Goal: Task Accomplishment & Management: Manage account settings

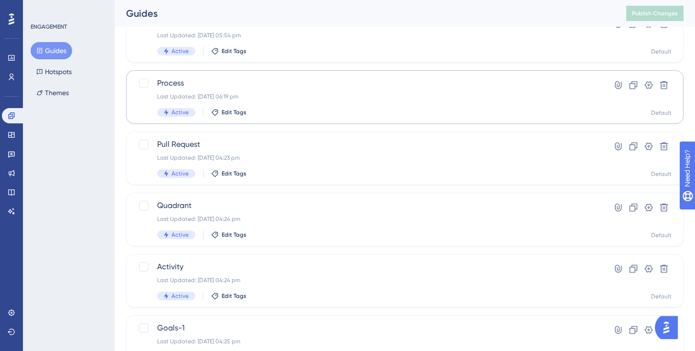
scroll to position [204, 0]
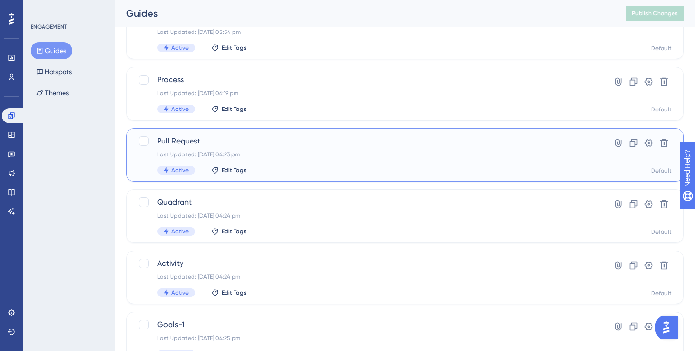
click at [314, 168] on div "Active Edit Tags" at bounding box center [366, 170] width 419 height 9
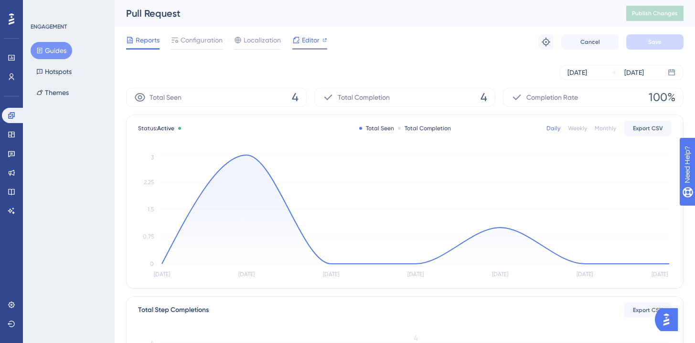
click at [300, 35] on div "Editor" at bounding box center [309, 39] width 35 height 11
click at [46, 54] on button "Guides" at bounding box center [52, 50] width 42 height 17
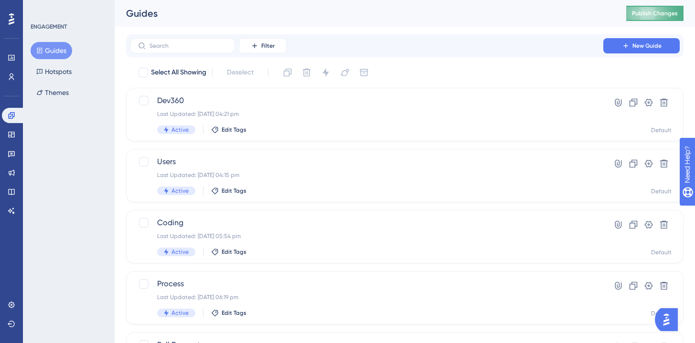
click at [650, 17] on button "Publish Changes" at bounding box center [654, 13] width 57 height 15
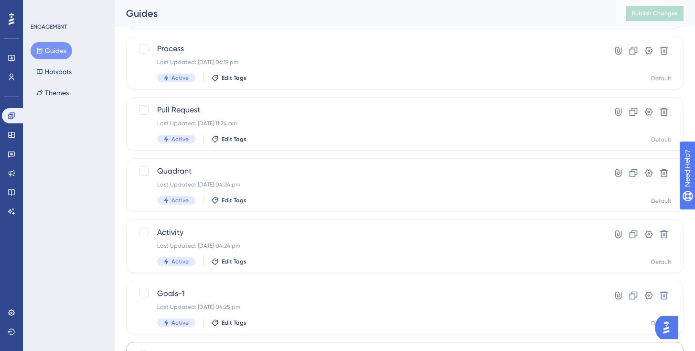
scroll to position [235, 0]
click at [257, 187] on div "Last Updated: [DATE] 04:24 pm" at bounding box center [366, 185] width 419 height 8
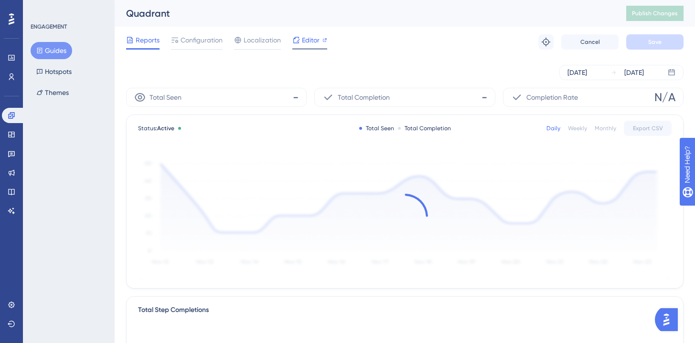
click at [316, 49] on div at bounding box center [309, 48] width 35 height 1
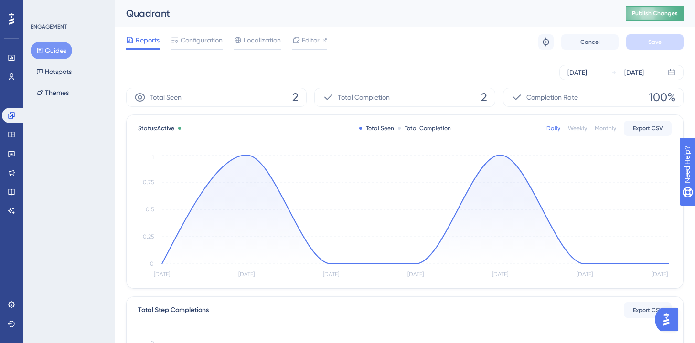
click at [657, 16] on span "Publish Changes" at bounding box center [655, 14] width 46 height 8
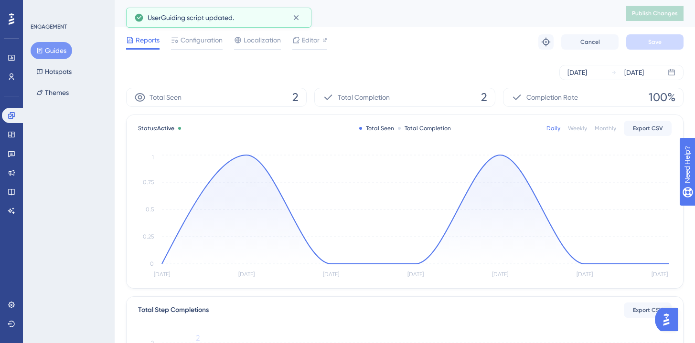
click at [64, 52] on button "Guides" at bounding box center [52, 50] width 42 height 17
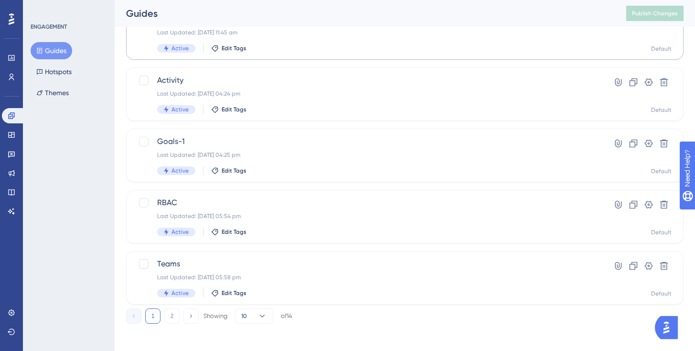
scroll to position [391, 0]
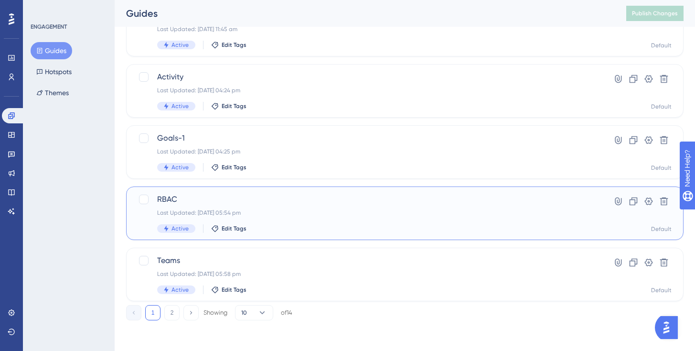
click at [237, 212] on div "Last Updated: 19 Sept 2025 05:54 pm" at bounding box center [366, 213] width 419 height 8
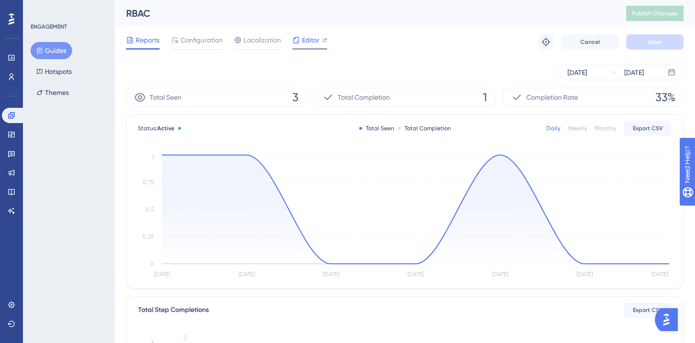
click at [321, 41] on div "Editor" at bounding box center [309, 39] width 35 height 11
click at [52, 45] on button "Guides" at bounding box center [52, 50] width 42 height 17
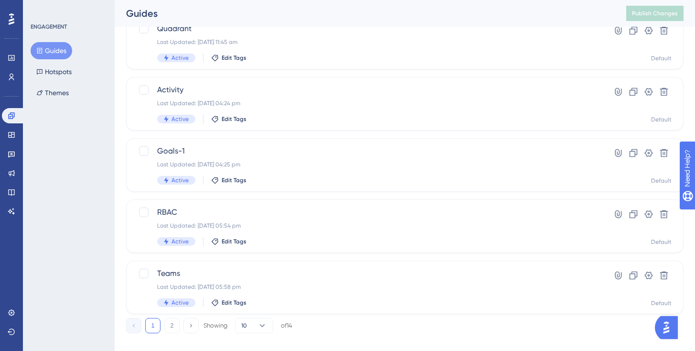
scroll to position [391, 0]
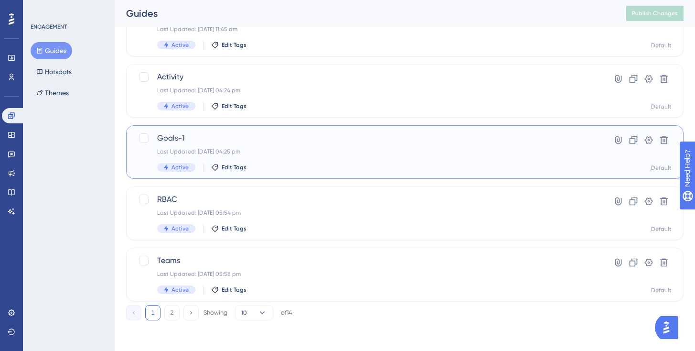
click at [272, 137] on span "Goals-1" at bounding box center [366, 137] width 419 height 11
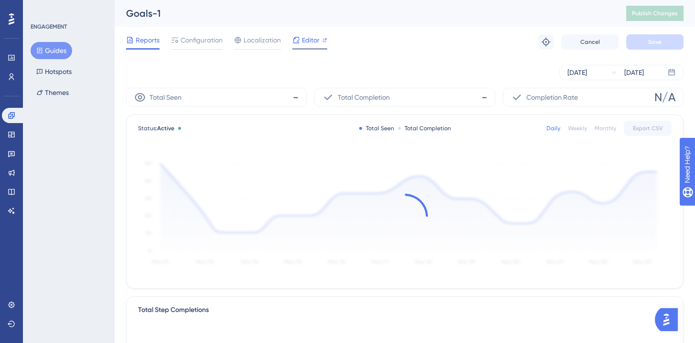
click at [316, 45] on span "Editor" at bounding box center [311, 39] width 18 height 11
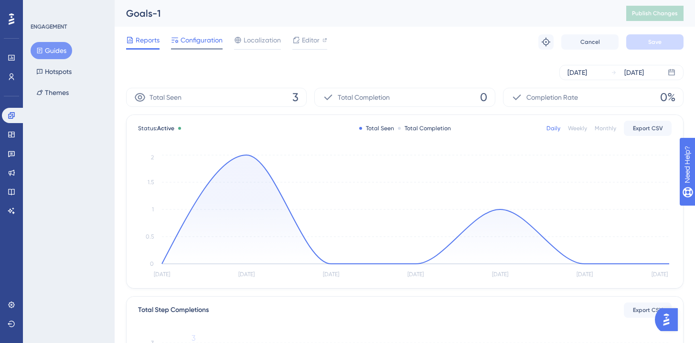
click at [202, 44] on span "Configuration" at bounding box center [202, 39] width 42 height 11
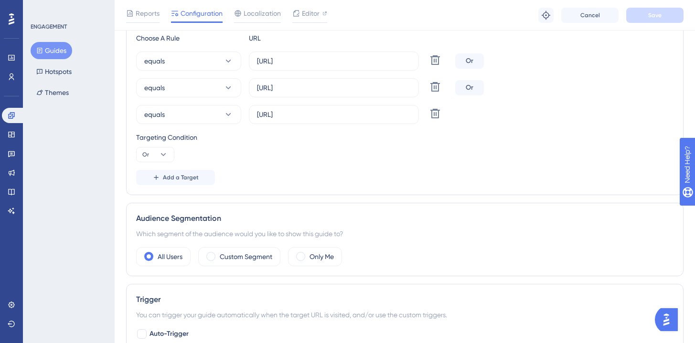
scroll to position [218, 0]
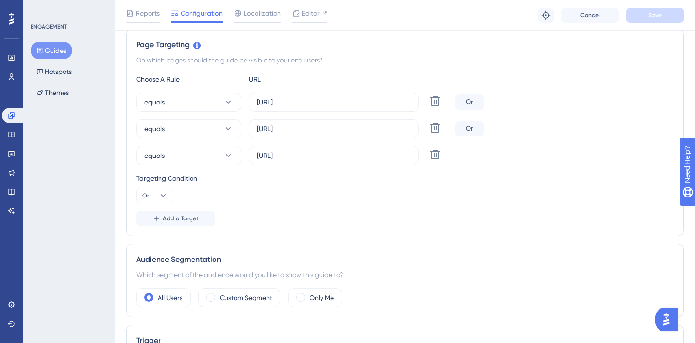
click at [61, 54] on button "Guides" at bounding box center [52, 50] width 42 height 17
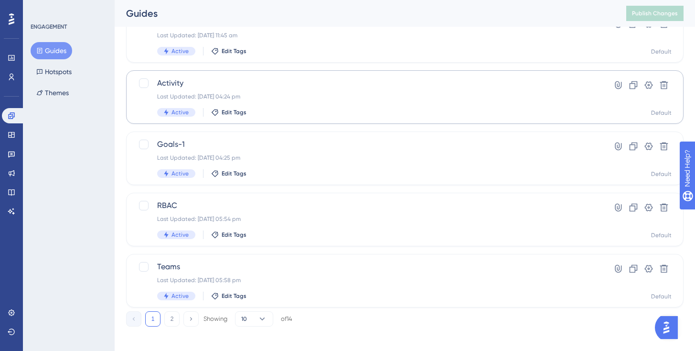
scroll to position [391, 0]
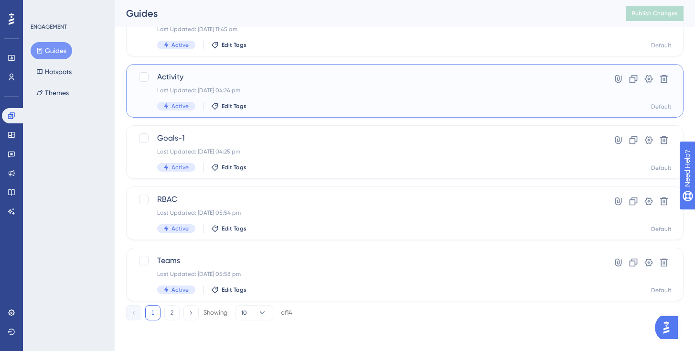
click at [256, 100] on div "Activity Last Updated: 18 Sept 2025 04:24 pm Active Edit Tags" at bounding box center [366, 90] width 419 height 39
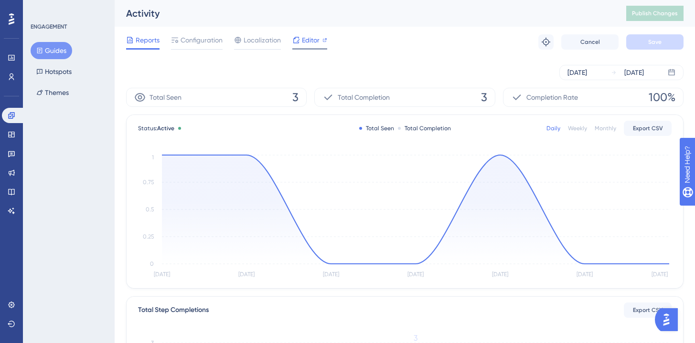
click at [312, 40] on span "Editor" at bounding box center [311, 39] width 18 height 11
click at [663, 8] on button "Publish Changes" at bounding box center [654, 13] width 57 height 15
click at [61, 43] on button "Guides" at bounding box center [52, 50] width 42 height 17
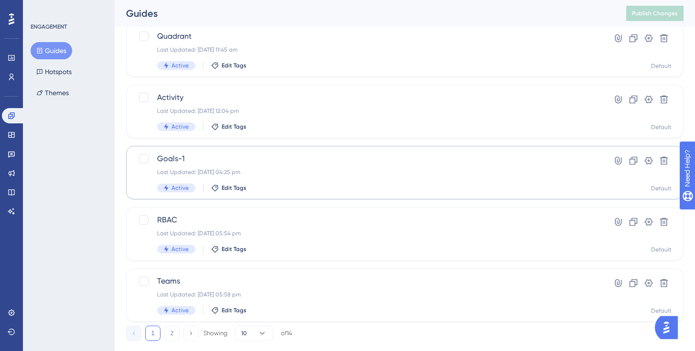
scroll to position [391, 0]
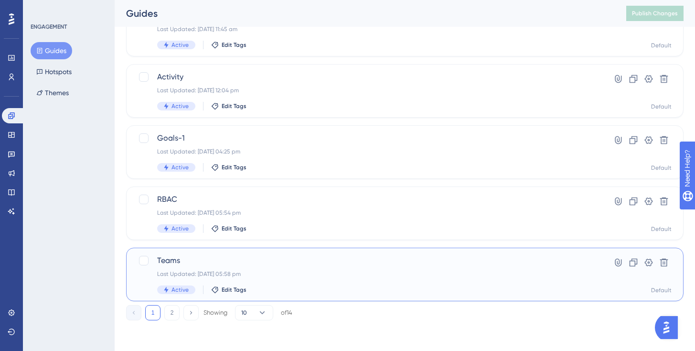
click at [200, 268] on div "Teams Last Updated: 19 Sept 2025 05:58 pm Active Edit Tags" at bounding box center [366, 274] width 419 height 39
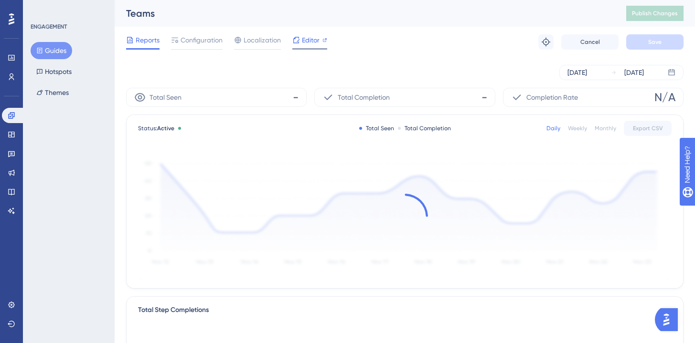
click at [311, 37] on span "Editor" at bounding box center [311, 39] width 18 height 11
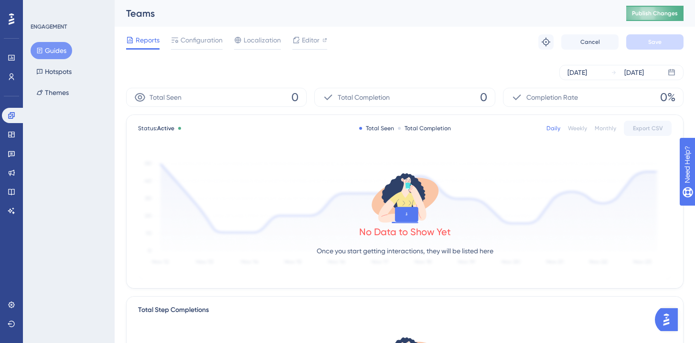
click at [662, 18] on button "Publish Changes" at bounding box center [654, 13] width 57 height 15
click at [309, 47] on div "Editor" at bounding box center [309, 41] width 35 height 15
click at [65, 45] on button "Guides" at bounding box center [52, 50] width 42 height 17
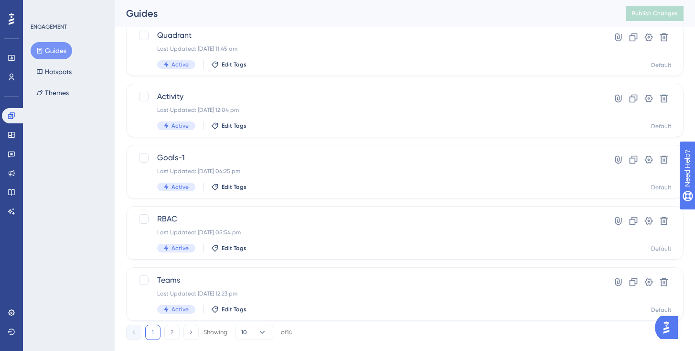
scroll to position [391, 0]
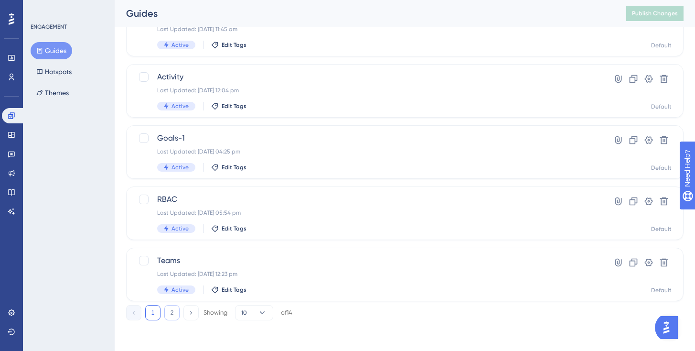
click at [176, 311] on button "2" at bounding box center [171, 312] width 15 height 15
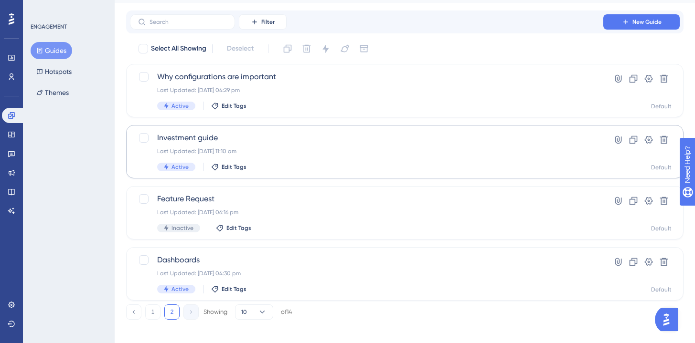
scroll to position [31, 0]
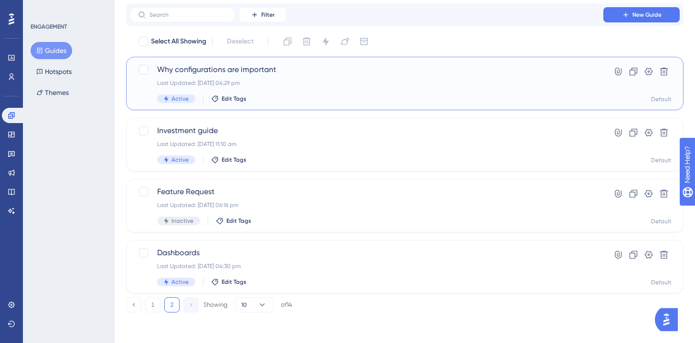
click at [303, 79] on div "Why configurations are important Last Updated: 18 Sept 2025 04:29 pm Active Edi…" at bounding box center [366, 83] width 419 height 39
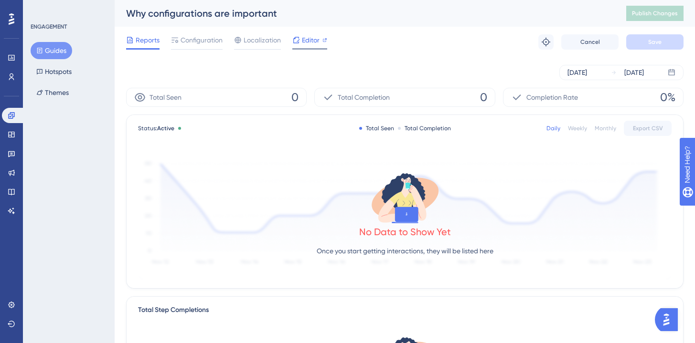
click at [317, 40] on span "Editor" at bounding box center [311, 39] width 18 height 11
